Goal: Use online tool/utility: Utilize a website feature to perform a specific function

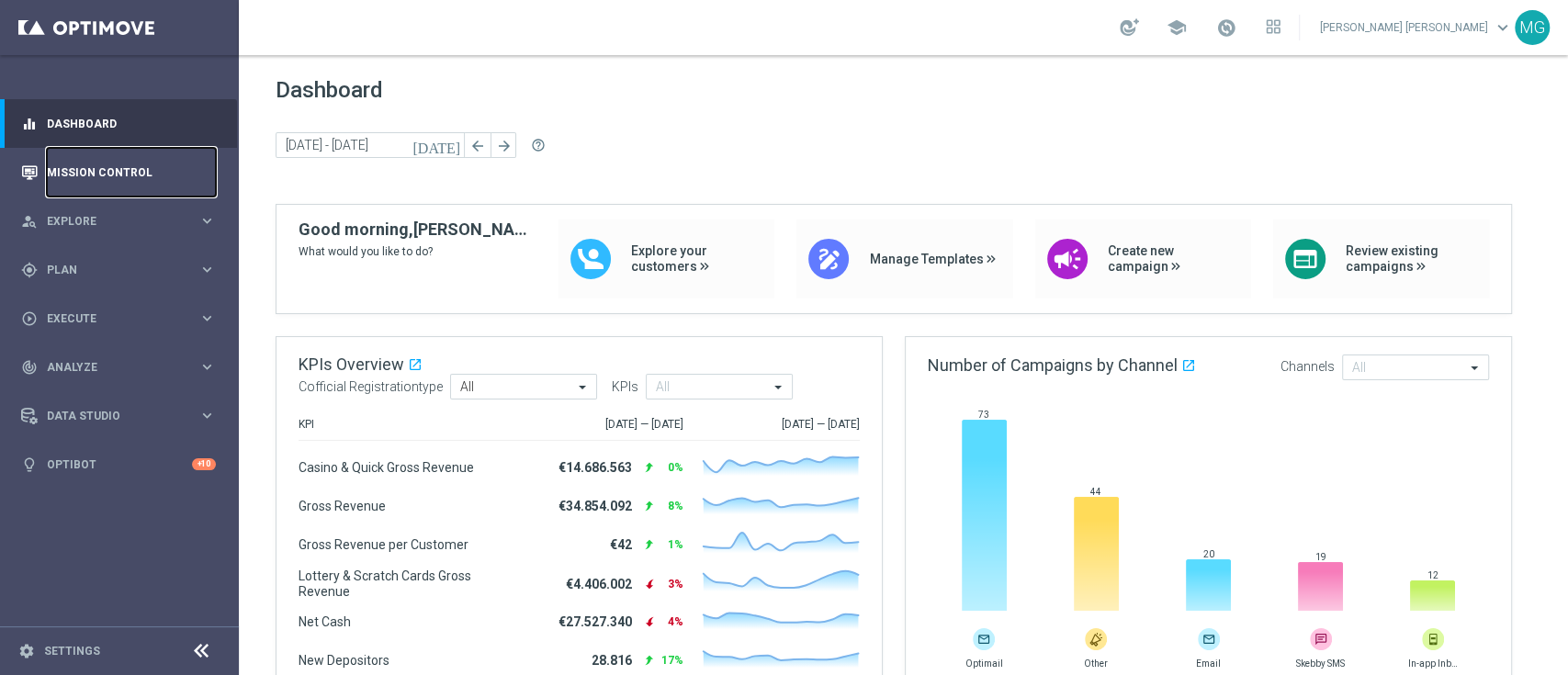
click at [66, 180] on link "Mission Control" at bounding box center [130, 172] width 169 height 48
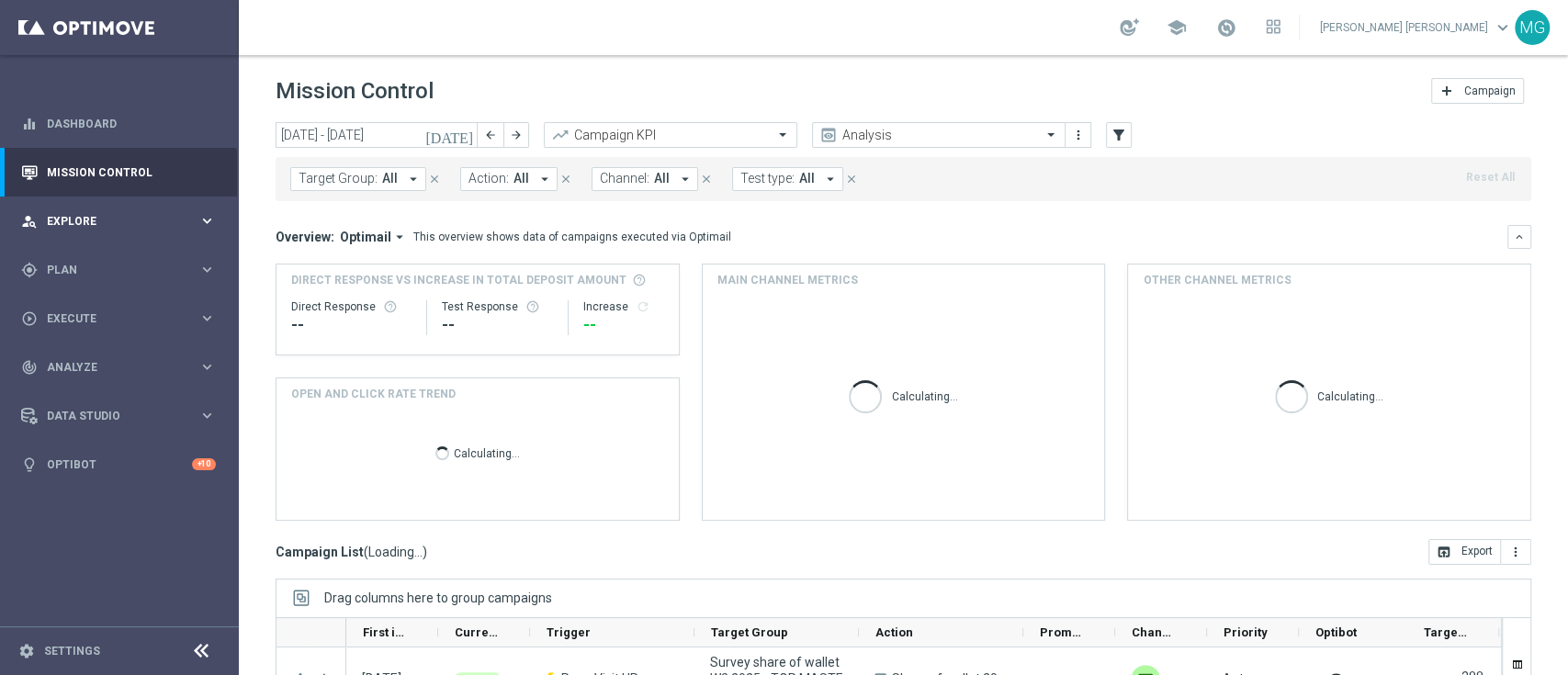
click at [62, 222] on span "Explore" at bounding box center [122, 221] width 151 height 11
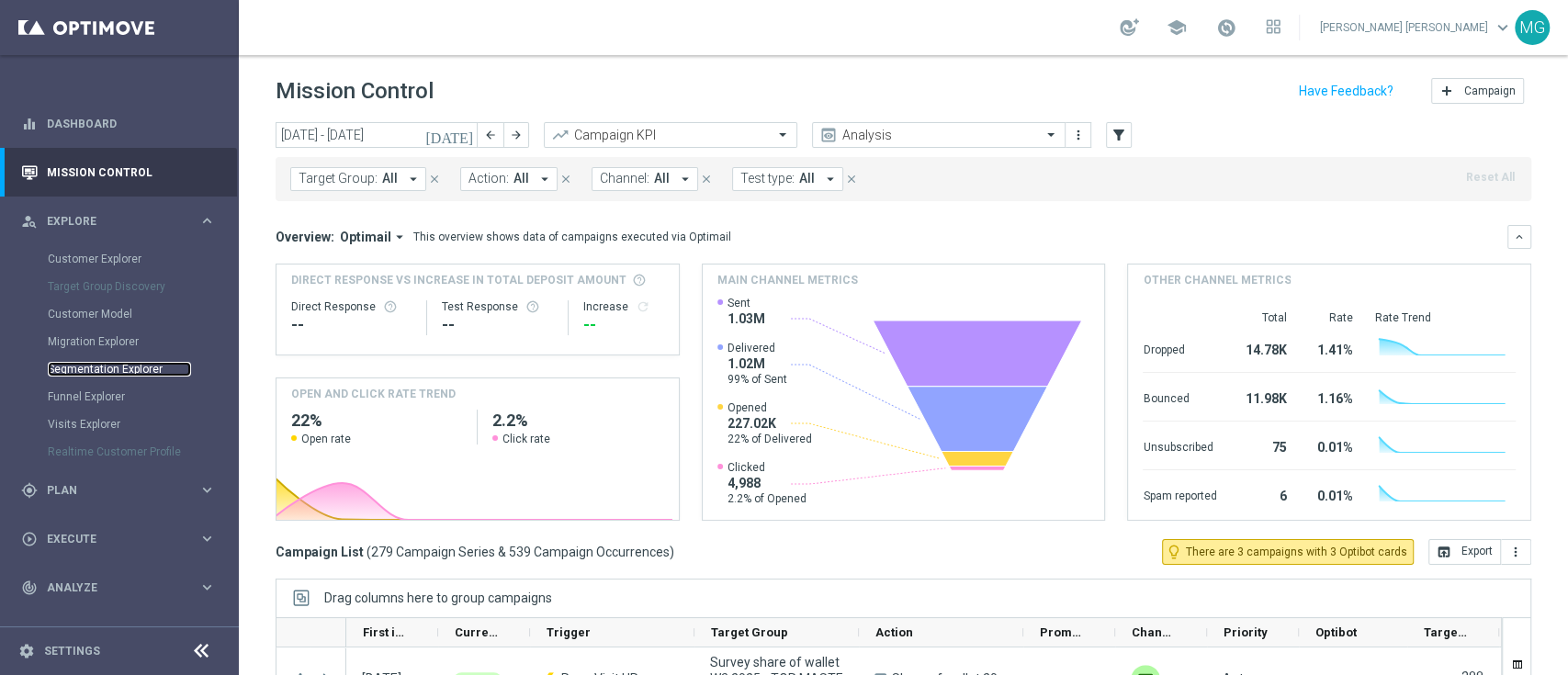
click at [94, 364] on link "Segmentation Explorer" at bounding box center [119, 369] width 143 height 15
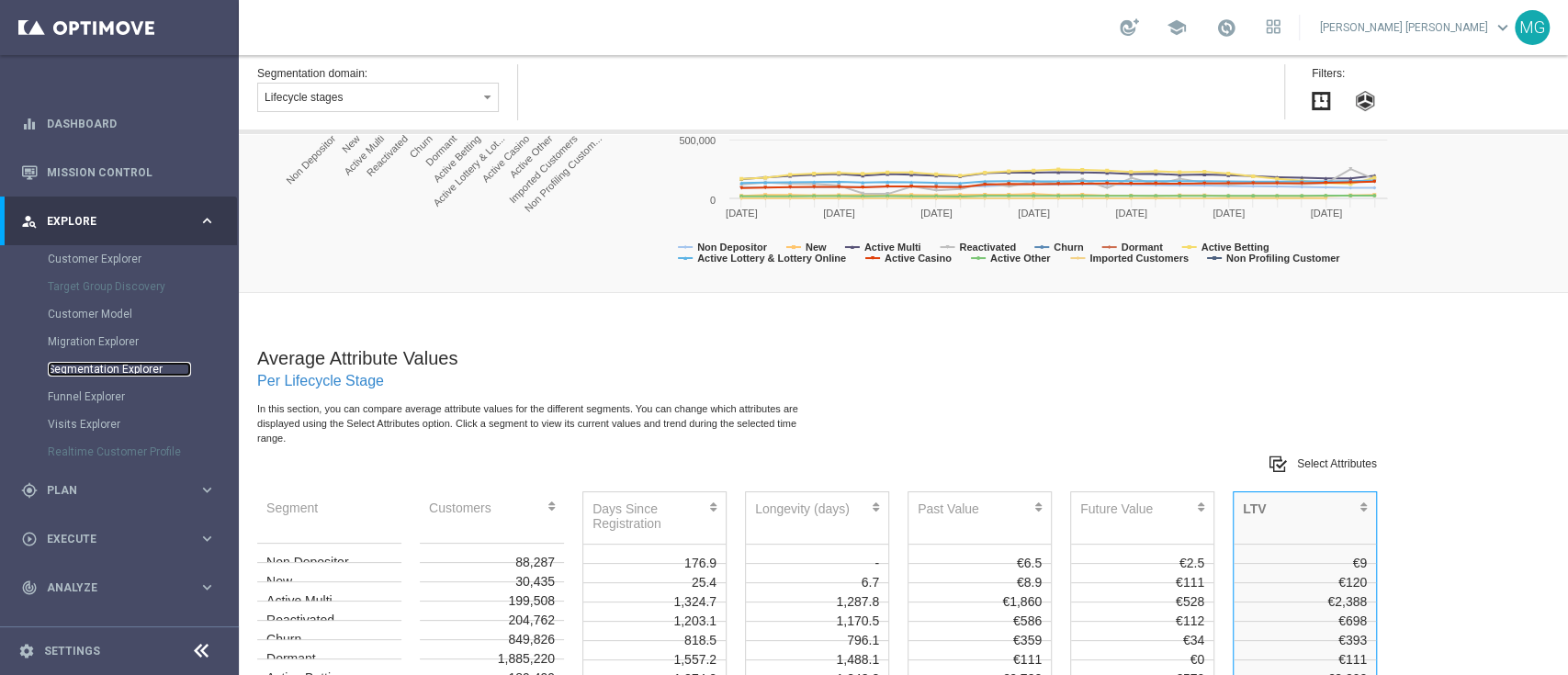
scroll to position [607, 0]
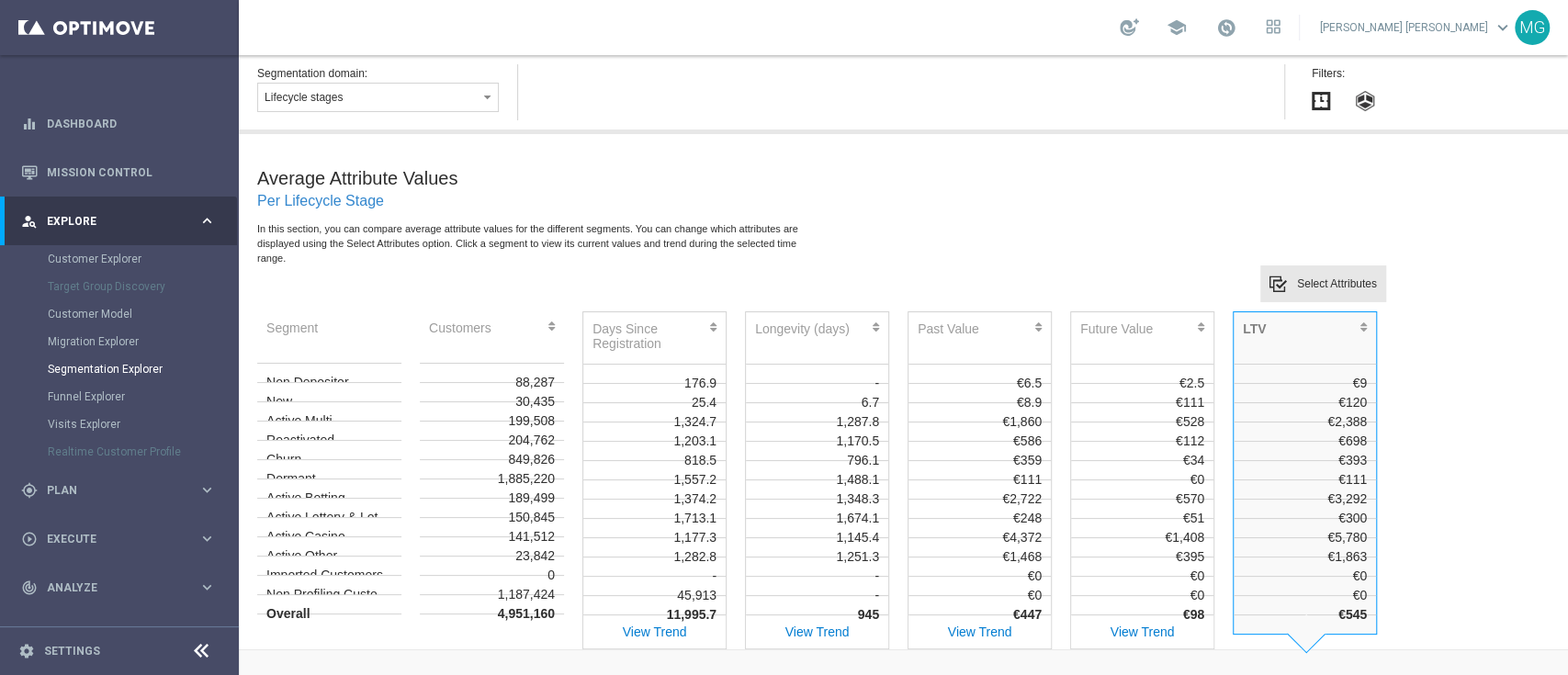
click at [1326, 283] on label "Select Attributes" at bounding box center [1337, 284] width 80 height 13
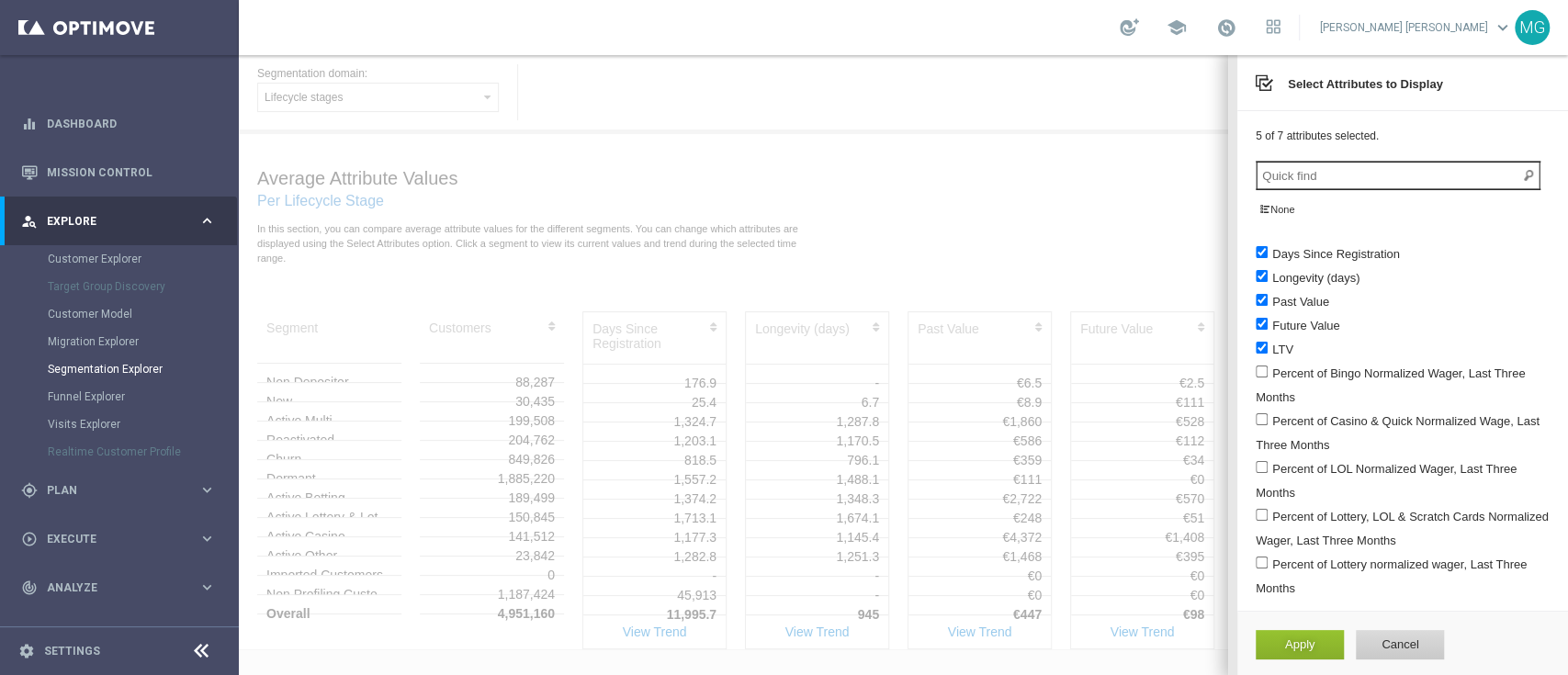
scroll to position [0, 0]
drag, startPoint x: 1254, startPoint y: 256, endPoint x: 1254, endPoint y: 268, distance: 12.0
click at [1256, 257] on input "Days Since Registration" at bounding box center [1262, 252] width 12 height 12
checkbox input "false"
click at [1256, 287] on li "Longevity (days)" at bounding box center [1403, 279] width 294 height 24
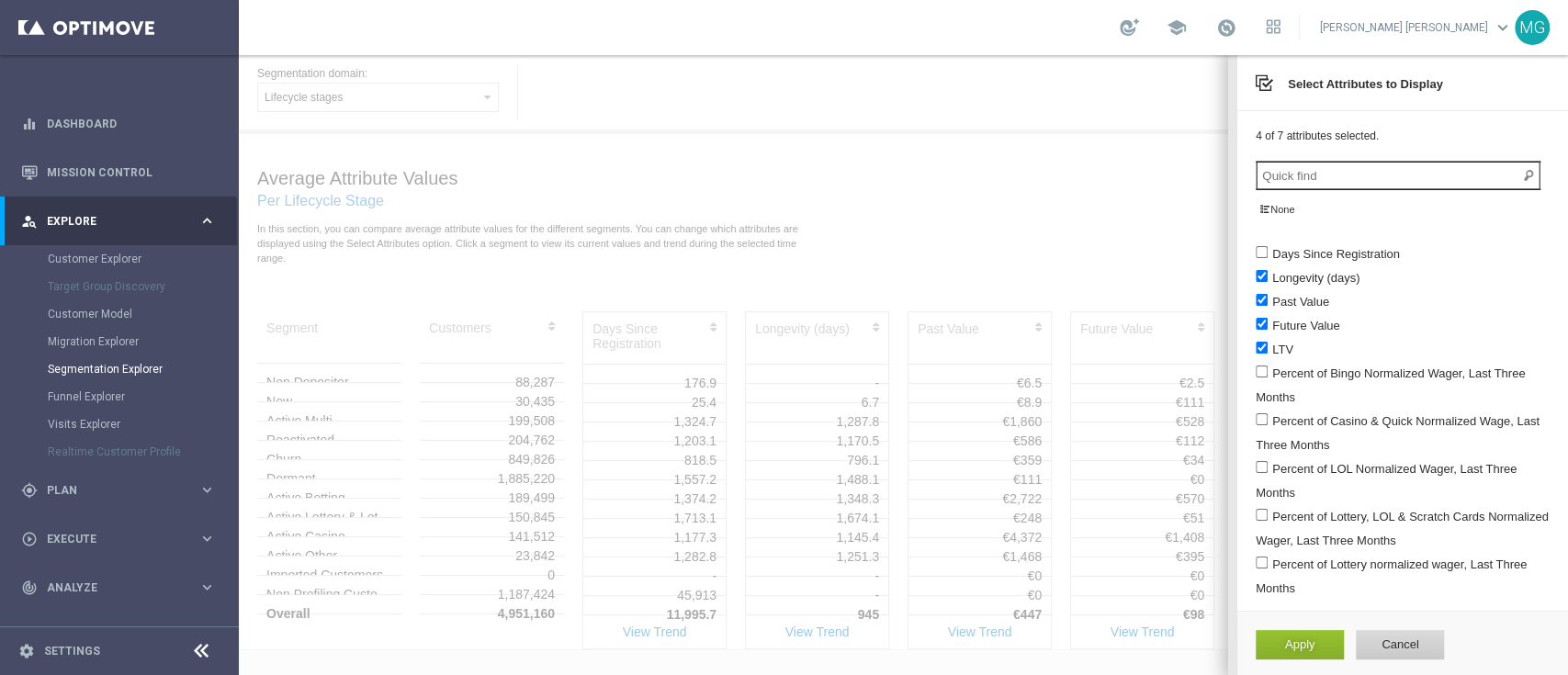
click at [1256, 305] on input "Past Value" at bounding box center [1262, 300] width 12 height 12
checkbox input "false"
click at [1256, 327] on input "Future Value" at bounding box center [1262, 324] width 12 height 12
checkbox input "false"
click at [1256, 347] on input "LTV" at bounding box center [1262, 348] width 12 height 12
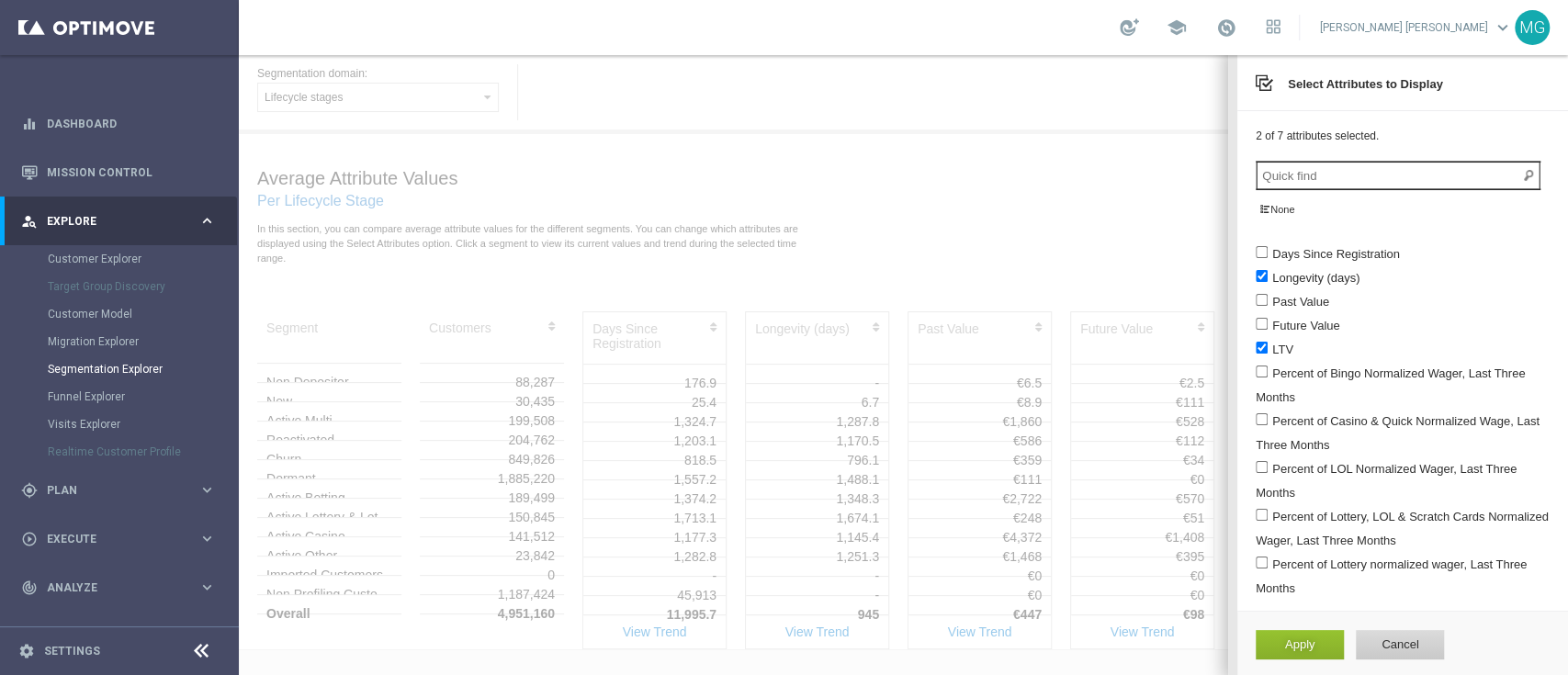
checkbox input "false"
click at [1256, 283] on label "Longevity (days)" at bounding box center [1307, 278] width 104 height 14
click at [1256, 282] on input "Longevity (days)" at bounding box center [1262, 276] width 12 height 12
checkbox input "false"
click at [1303, 173] on input "search" at bounding box center [1398, 176] width 285 height 30
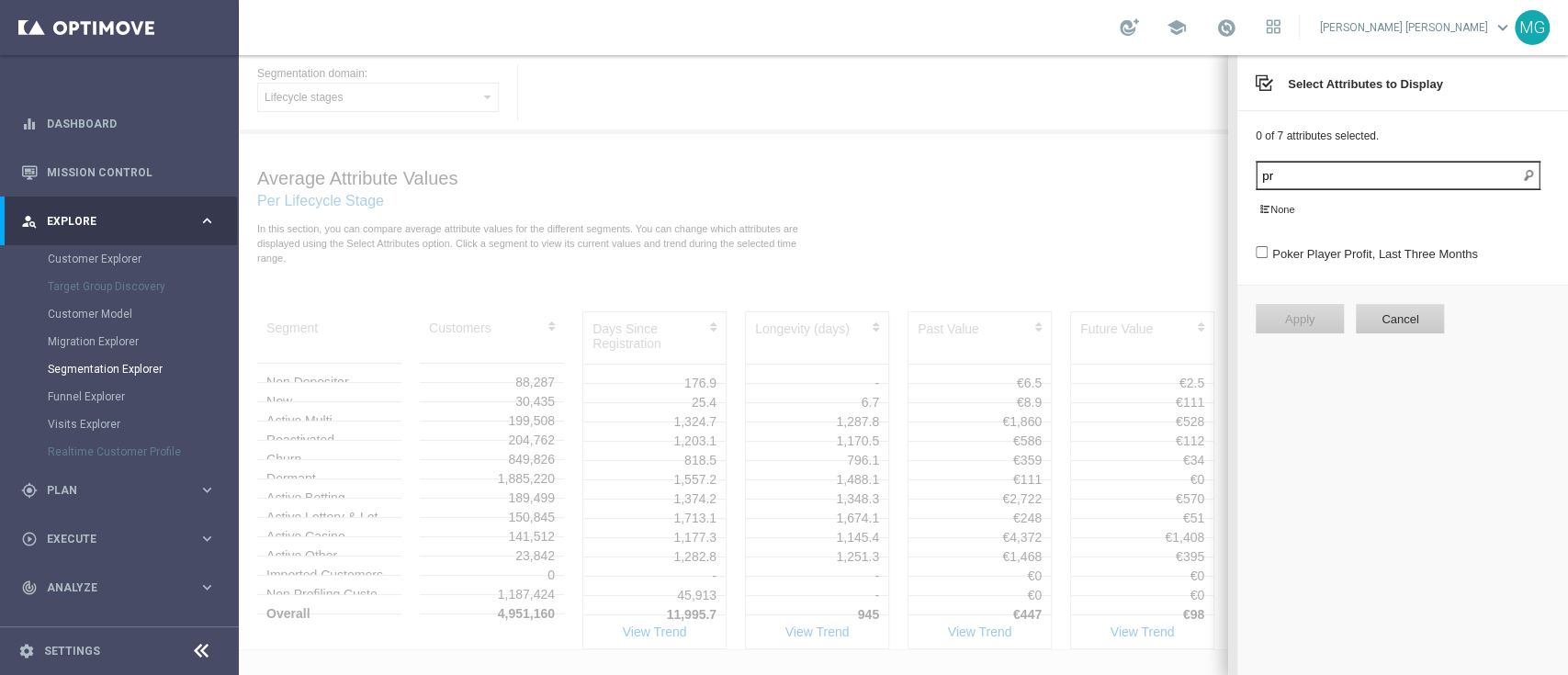
type input "p"
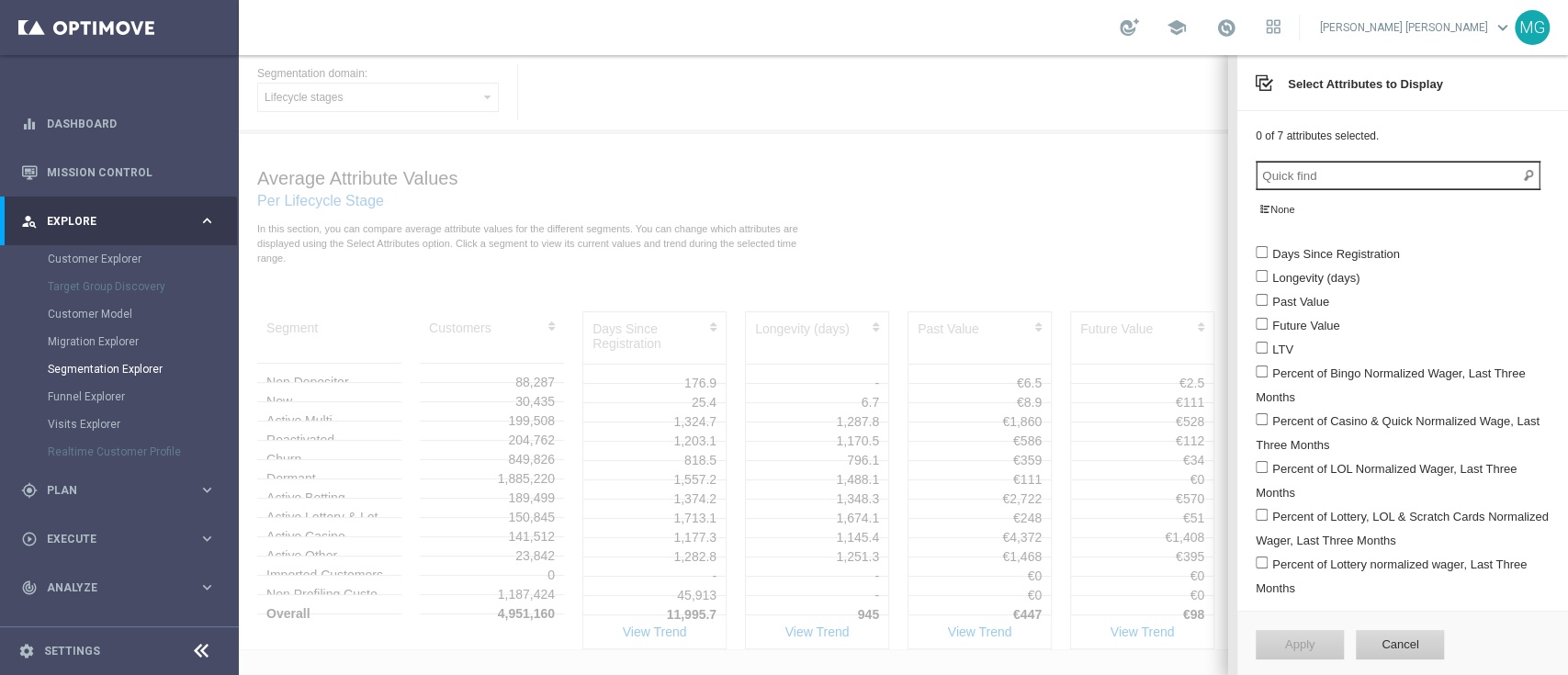
click at [1127, 213] on div at bounding box center [903, 366] width 1329 height 621
